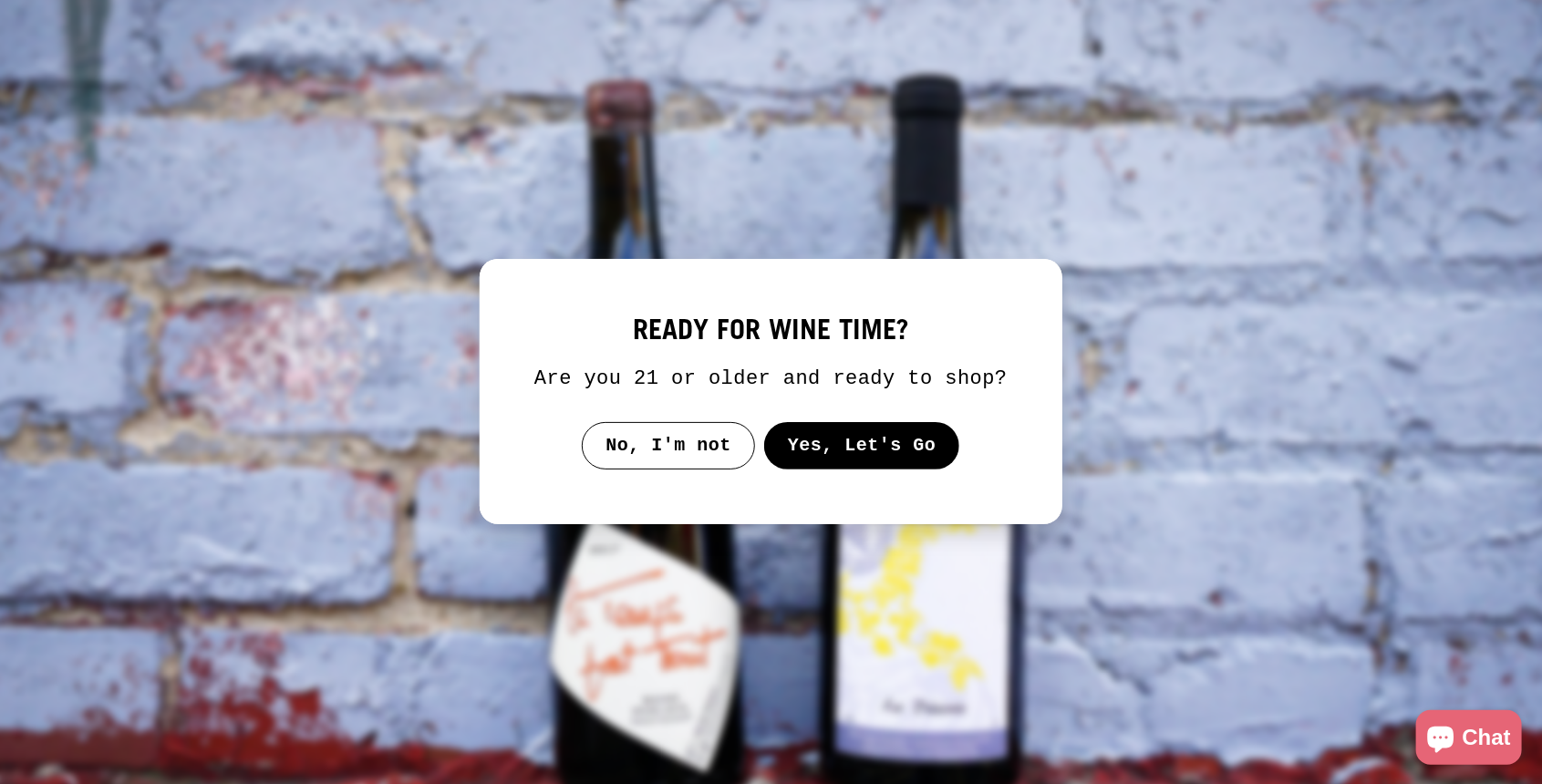
click at [854, 454] on button "Yes, Let's Go" at bounding box center [862, 445] width 196 height 48
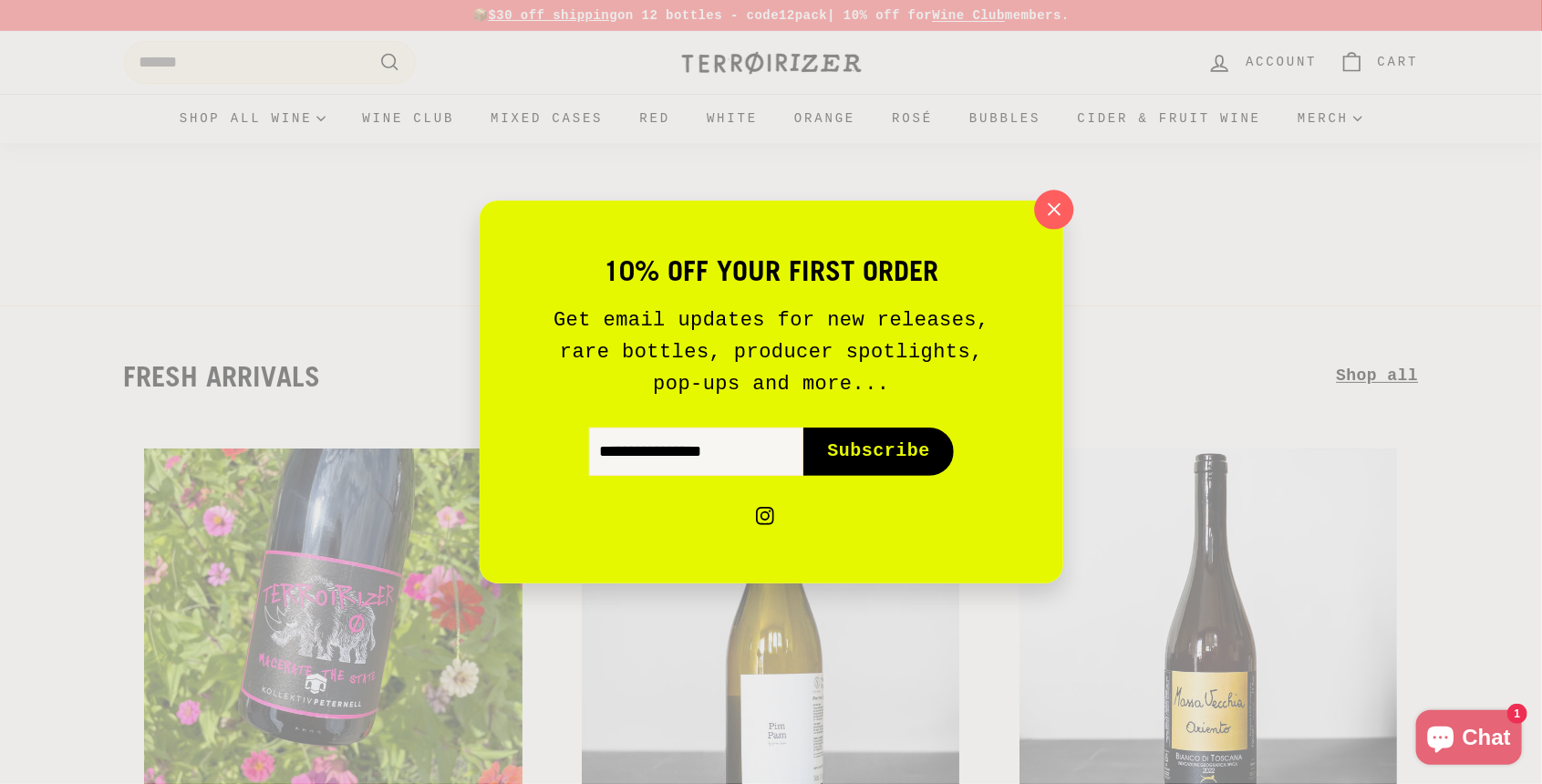
click at [1056, 218] on icon "button" at bounding box center [1054, 210] width 27 height 27
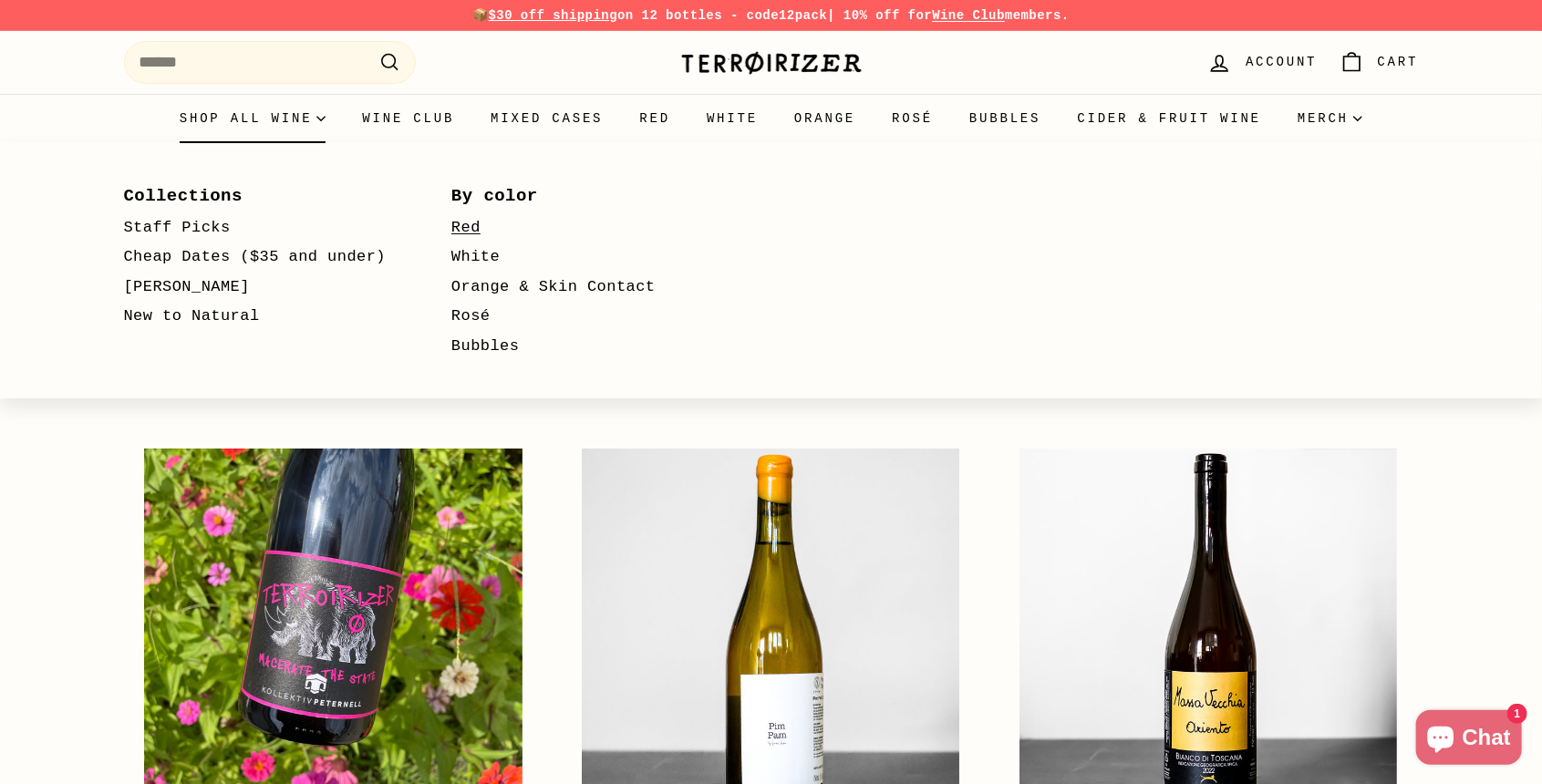
click at [478, 228] on link "Red" at bounding box center [589, 228] width 275 height 30
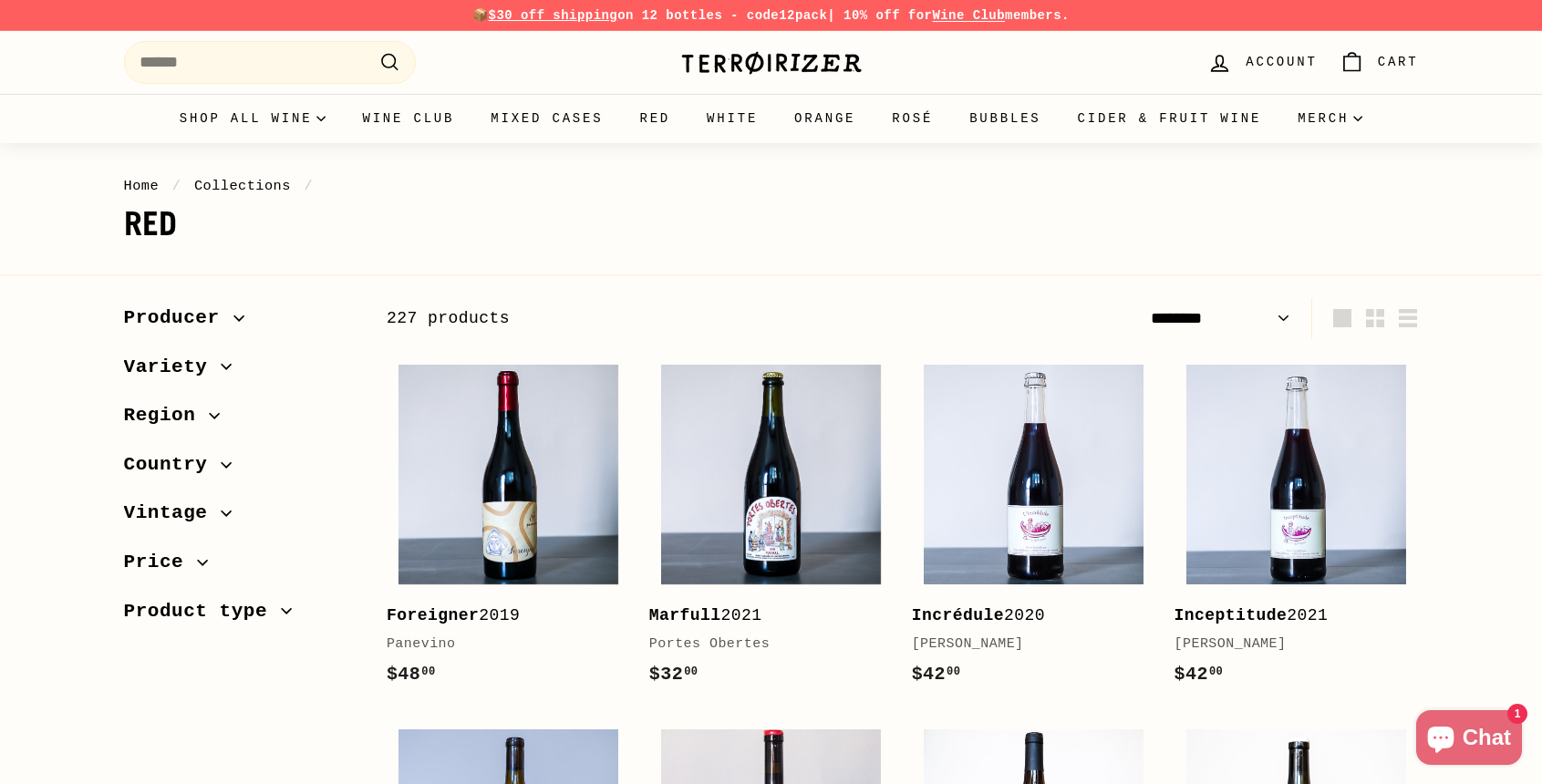
select select "******"
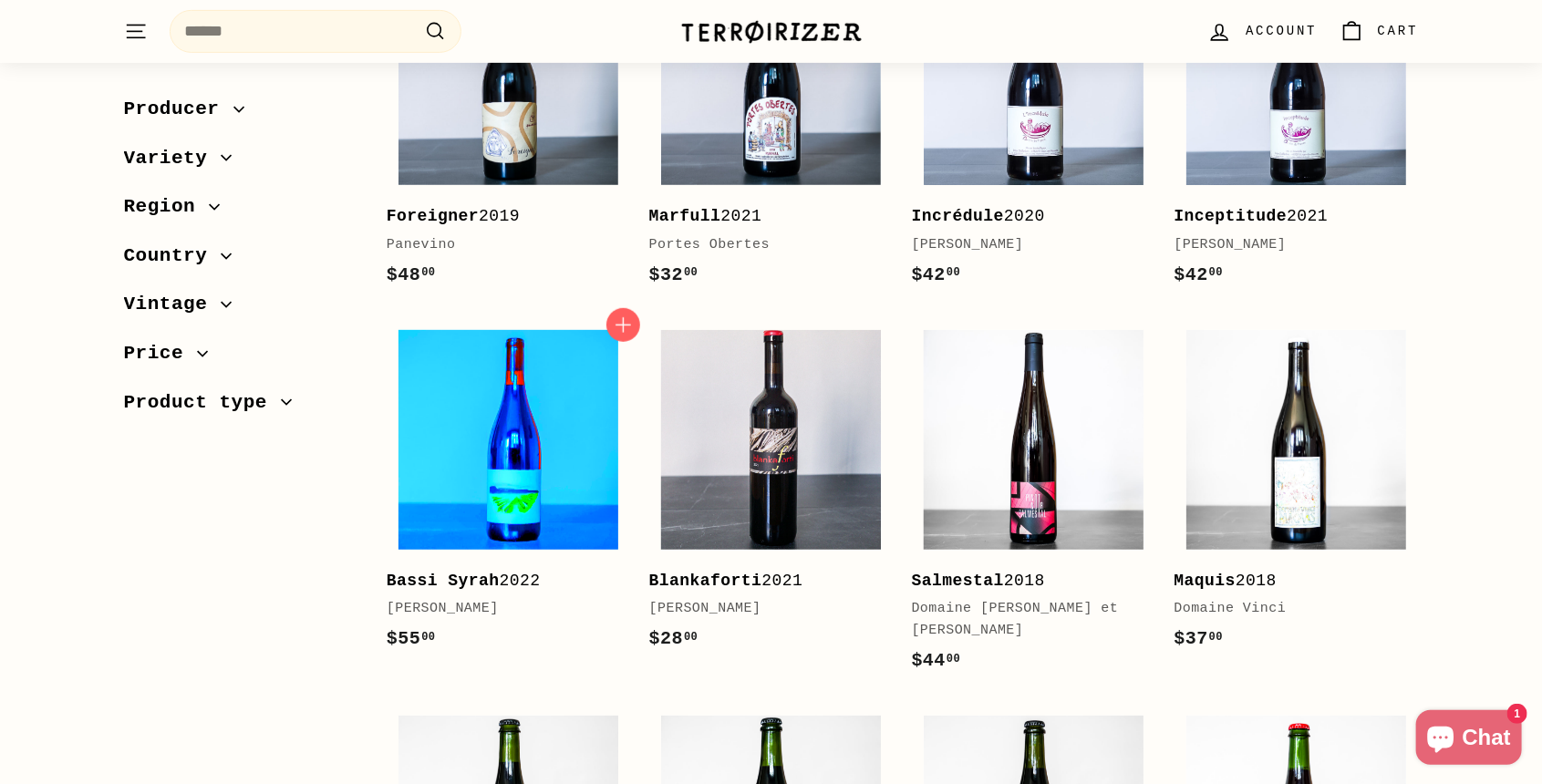
scroll to position [351, 0]
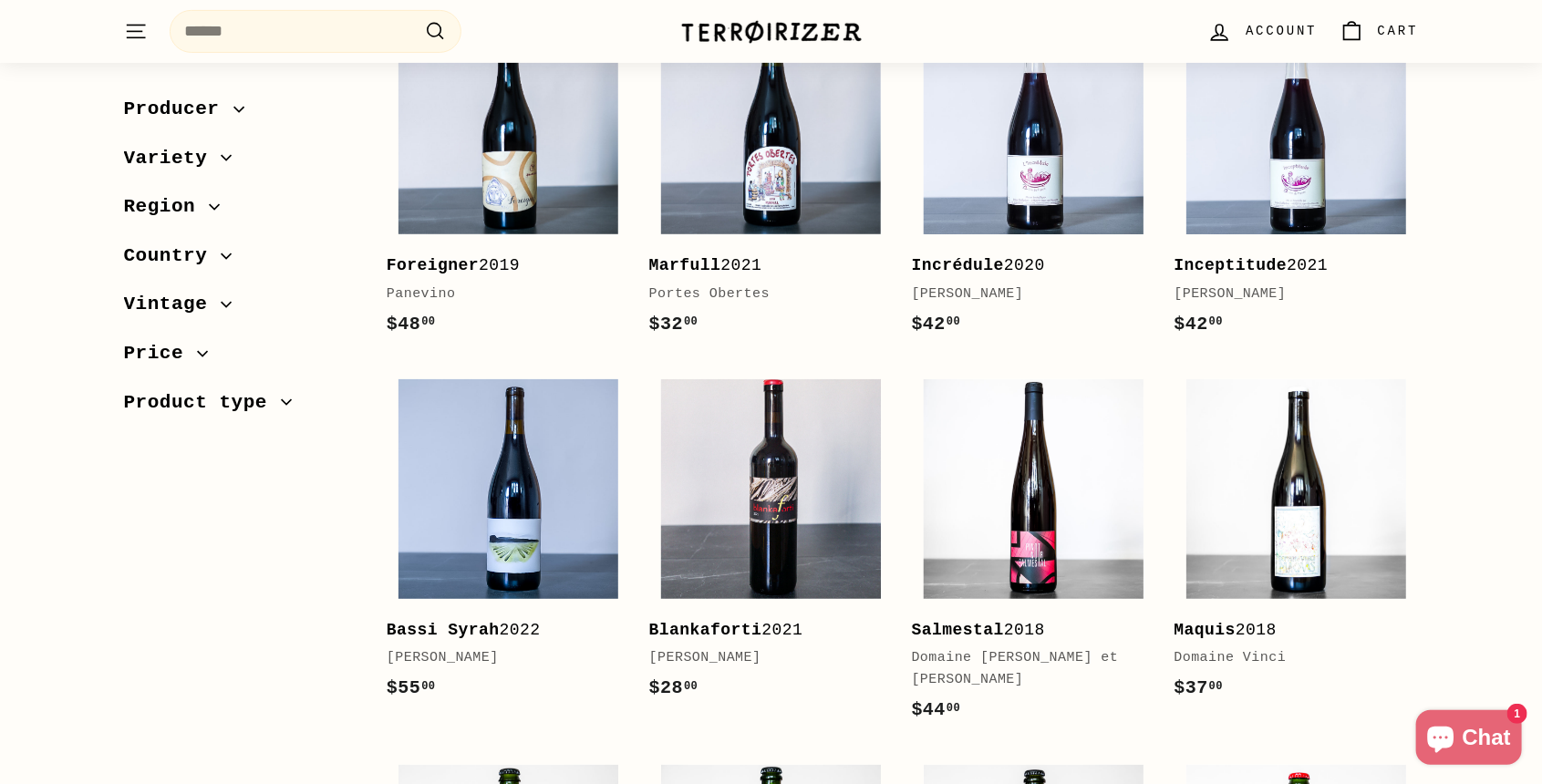
click at [188, 205] on span "Region" at bounding box center [167, 207] width 86 height 31
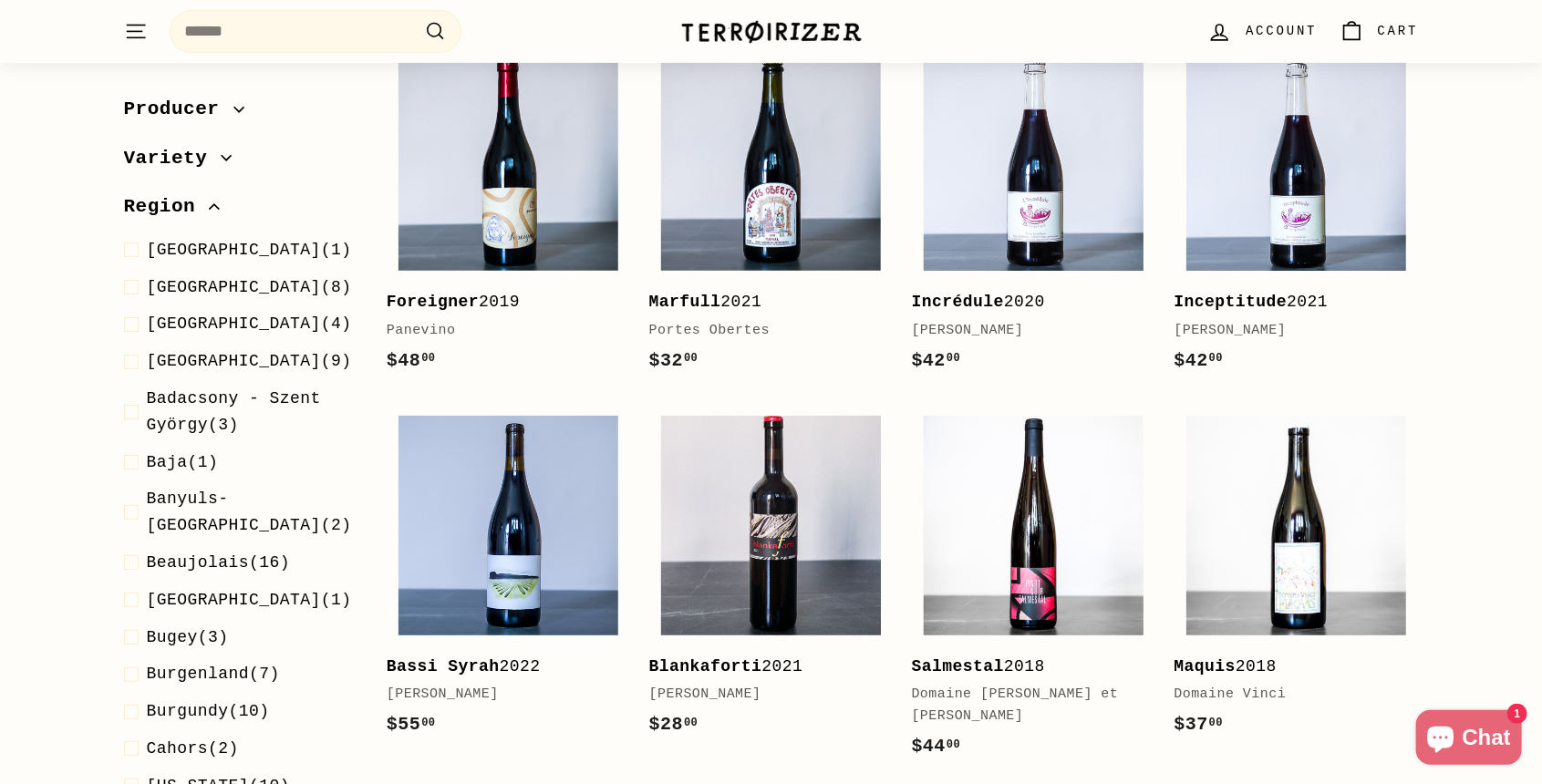
scroll to position [175, 0]
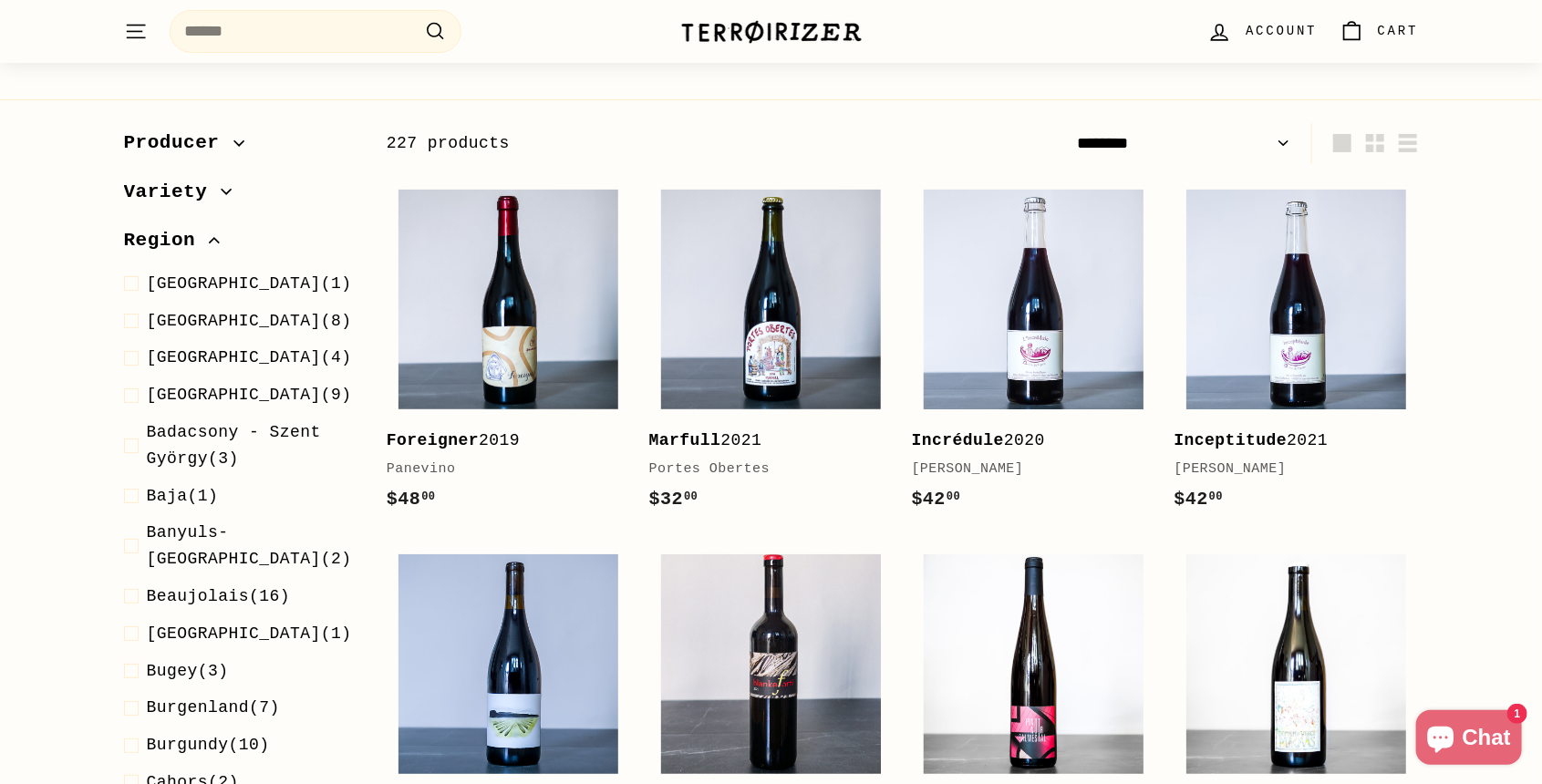
click at [191, 241] on span "Region" at bounding box center [167, 241] width 86 height 31
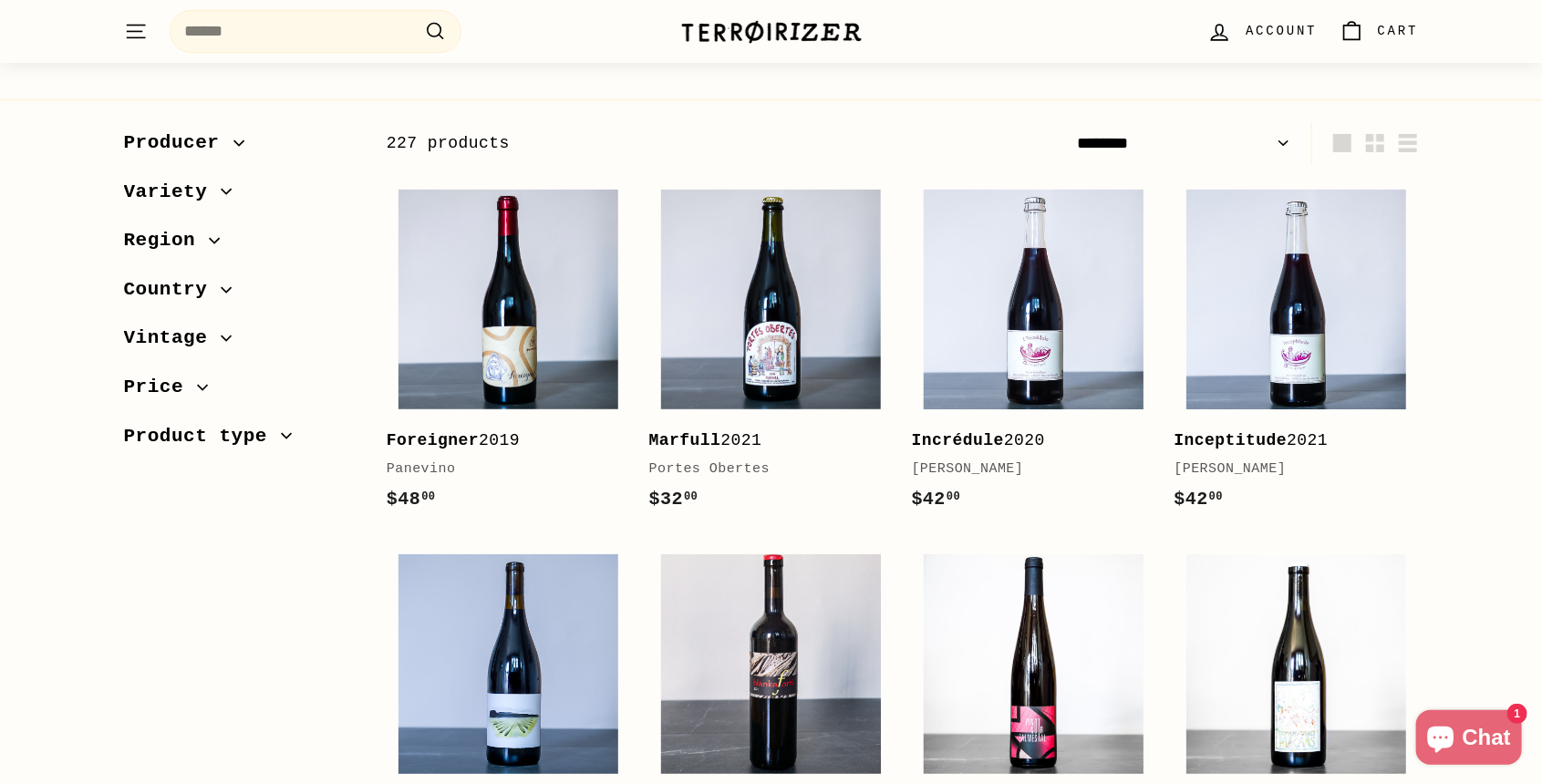
click at [191, 290] on span "Country" at bounding box center [173, 290] width 98 height 31
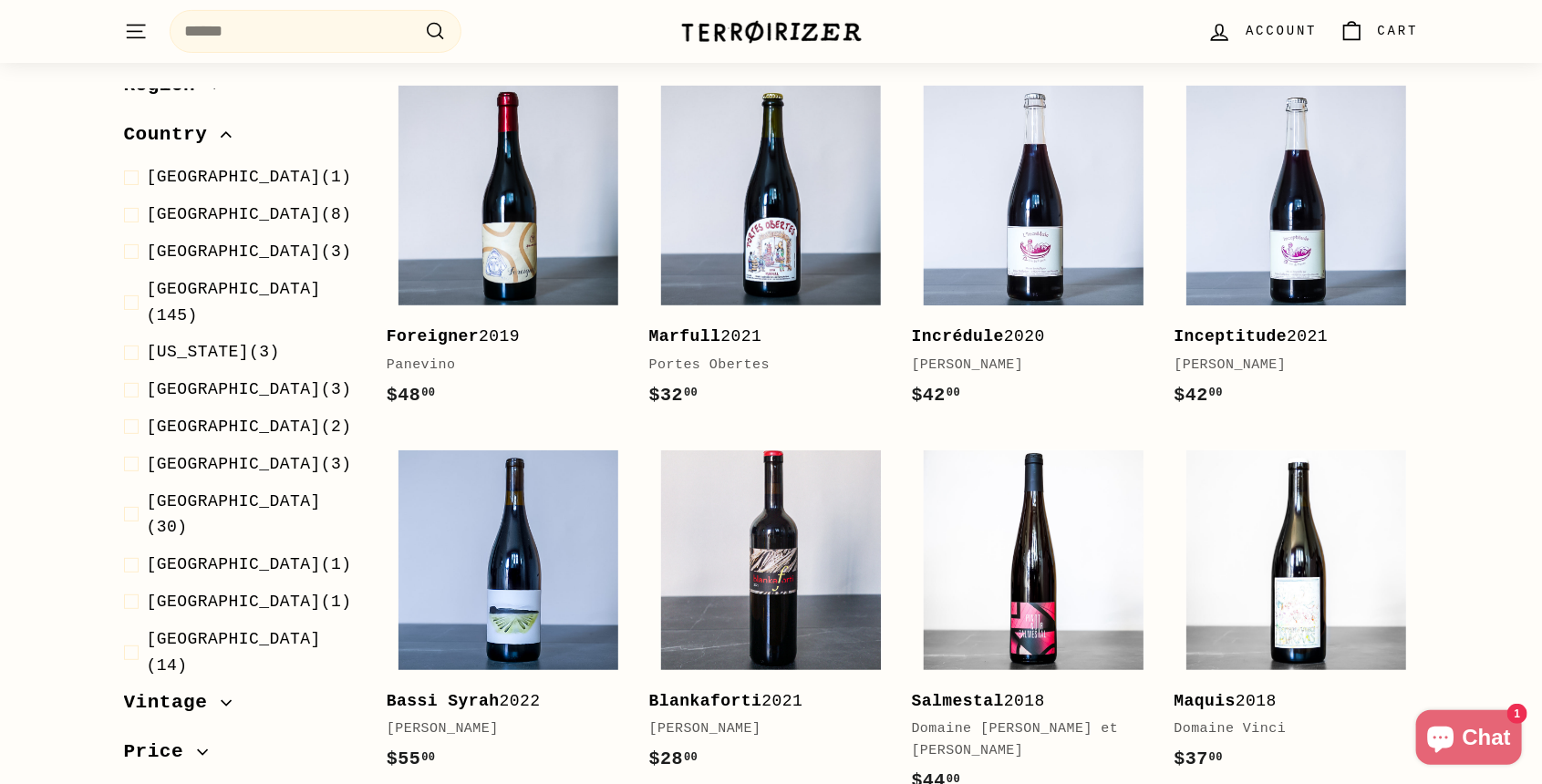
scroll to position [351, 0]
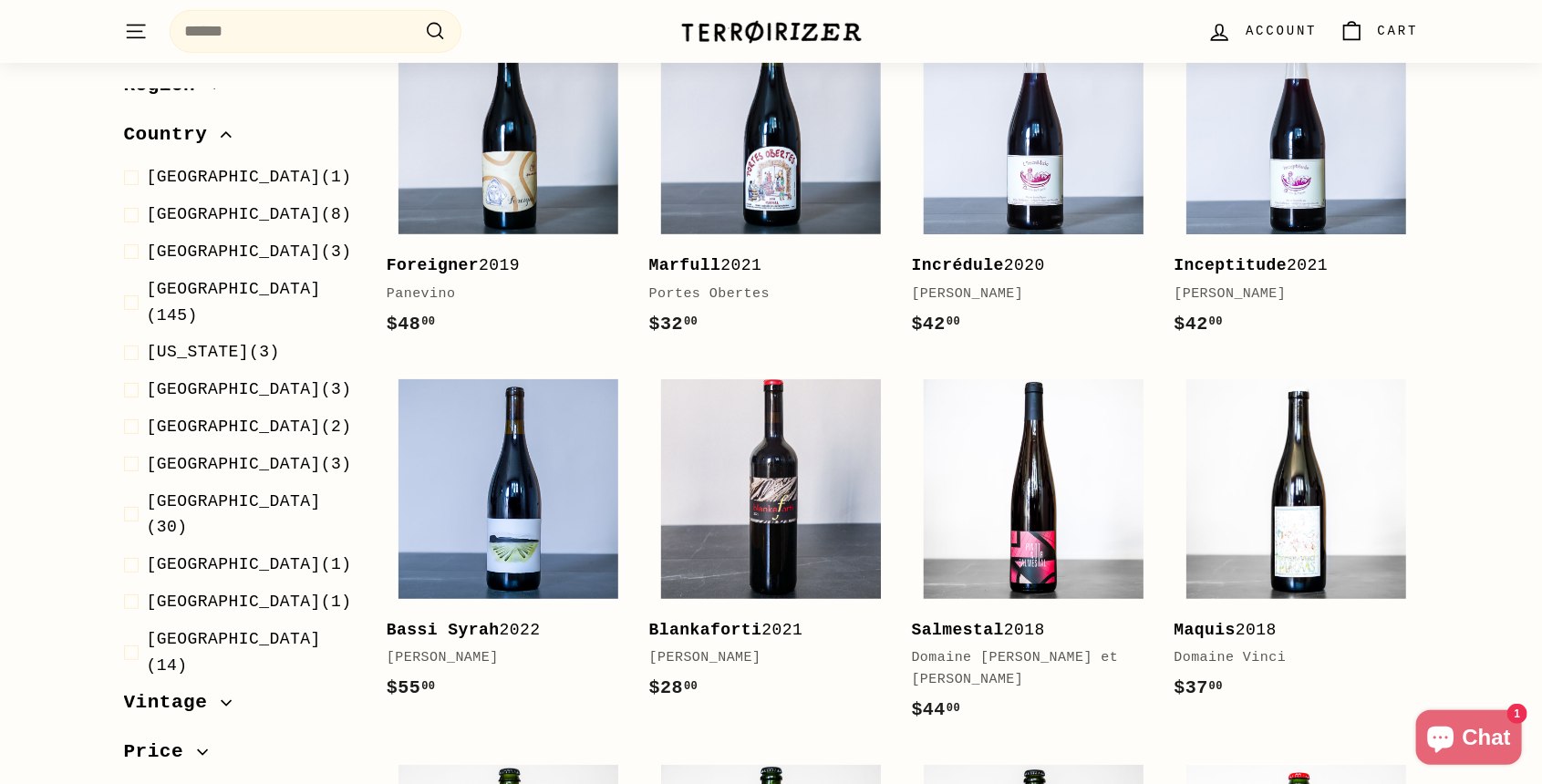
click at [167, 693] on span "USA" at bounding box center [233, 702] width 174 height 19
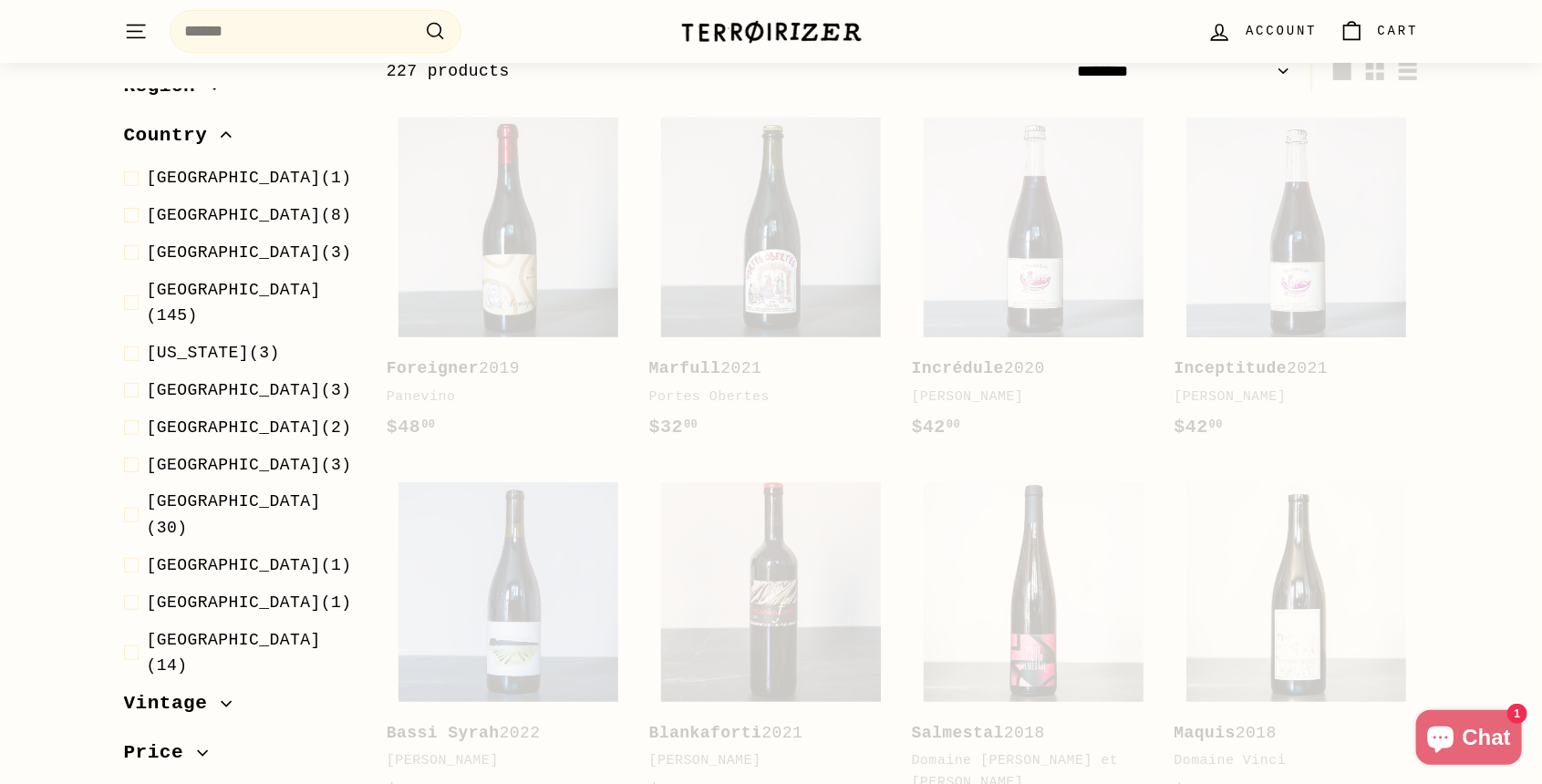
scroll to position [227, 0]
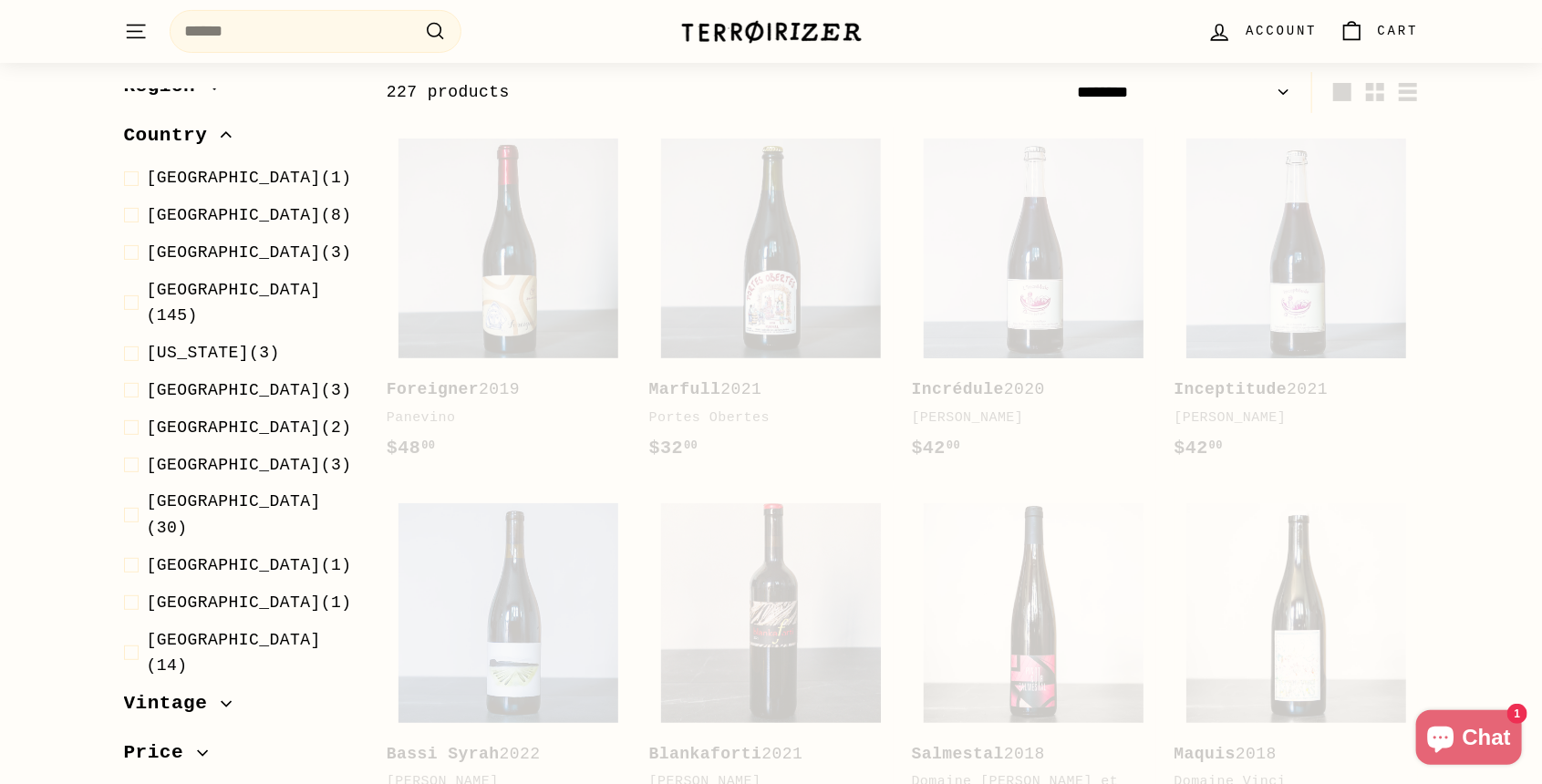
select select "******"
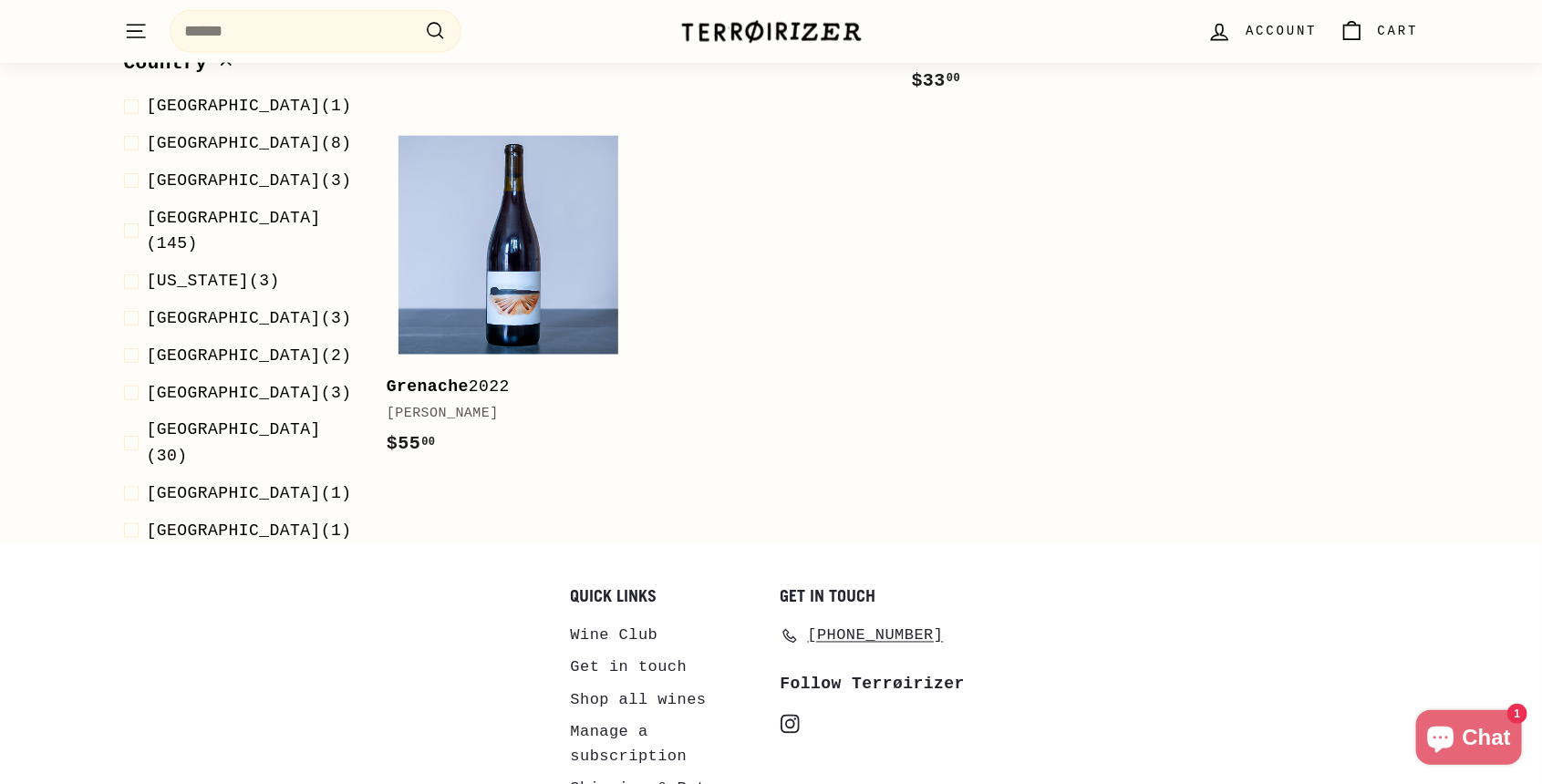
scroll to position [1452, 0]
